Goal: Task Accomplishment & Management: Use online tool/utility

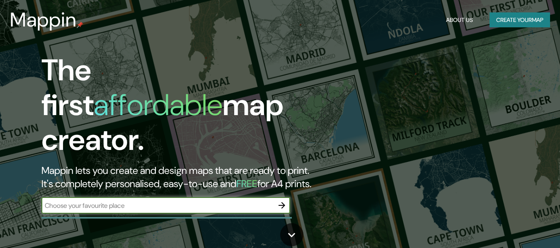
click at [193, 191] on h2 "Mappin lets you create and design maps that are ready to print. It's completely…" at bounding box center [181, 177] width 280 height 27
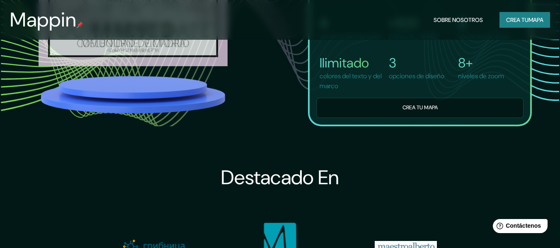
scroll to position [572, 0]
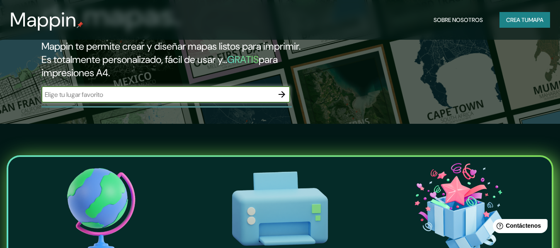
scroll to position [83, 0]
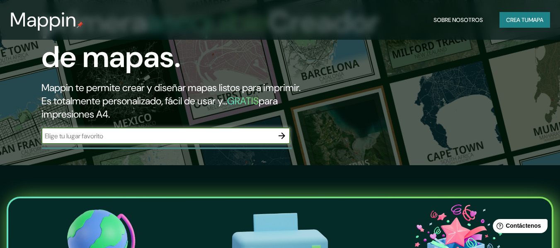
click at [182, 136] on input "text" at bounding box center [157, 136] width 232 height 10
type input "FERREÑAFE"
click at [182, 136] on input "FERREÑAFE" at bounding box center [157, 136] width 232 height 10
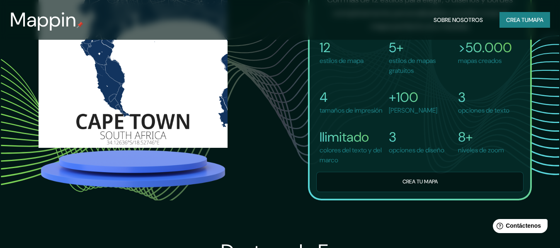
scroll to position [373, 0]
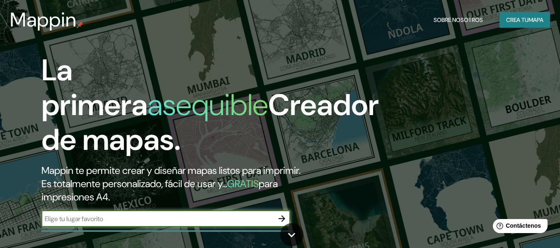
click at [507, 16] on font "Crea tu" at bounding box center [517, 20] width 22 height 11
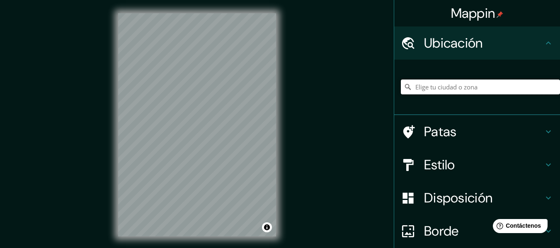
click at [483, 86] on input "Elige tu ciudad o zona" at bounding box center [480, 87] width 159 height 15
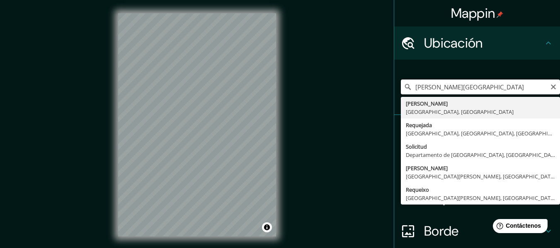
click at [446, 87] on input "Reino Unido" at bounding box center [480, 87] width 159 height 15
click at [543, 88] on input "Reino Unido" at bounding box center [480, 87] width 159 height 15
type input "Reino Unido"
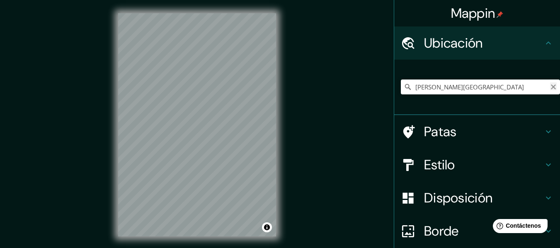
click at [550, 87] on icon "Claro" at bounding box center [553, 87] width 7 height 7
type input "Lambayeque, Departamento de Lambayeque, Perú"
click at [103, 87] on div "Mappin Ubicación Lambayeque, Departamento de Lambayeque, Perú Lambayeque Depart…" at bounding box center [280, 131] width 560 height 263
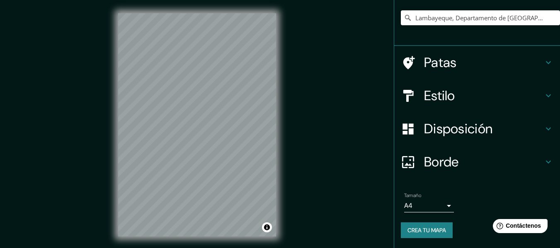
scroll to position [28, 0]
